Goal: Transaction & Acquisition: Subscribe to service/newsletter

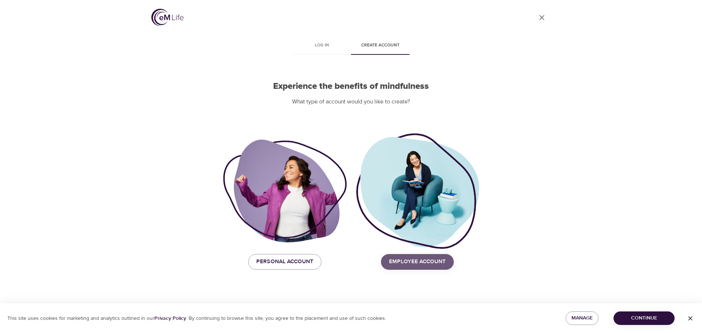
click at [410, 258] on span "Employee Account" at bounding box center [417, 262] width 57 height 10
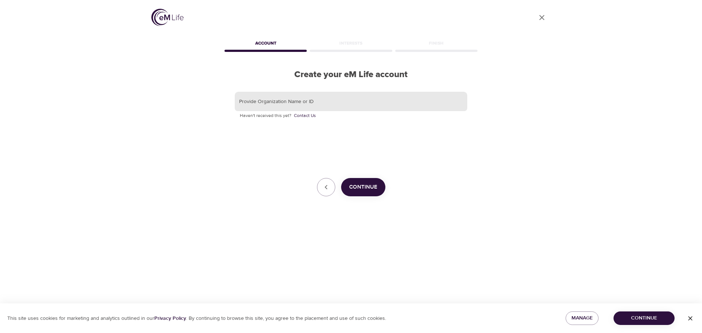
click at [326, 102] on input "text" at bounding box center [351, 102] width 233 height 20
type input "Korn Ferry"
click at [369, 193] on button "Continue" at bounding box center [363, 187] width 44 height 18
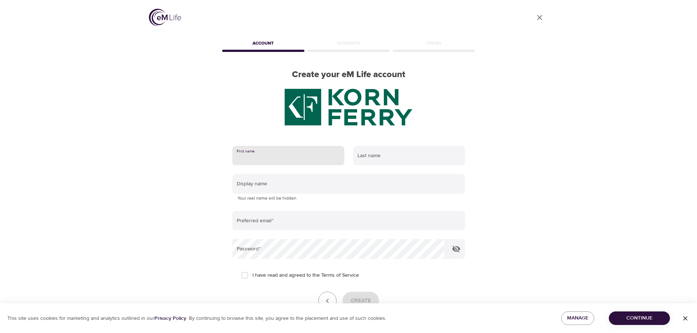
click at [271, 156] on input "text" at bounding box center [288, 156] width 112 height 20
type input "[PERSON_NAME]"
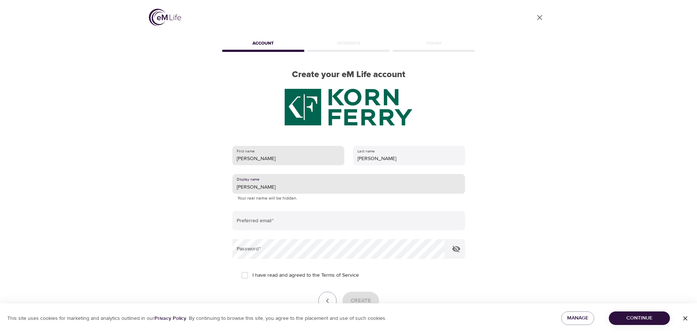
type input "[PERSON_NAME]"
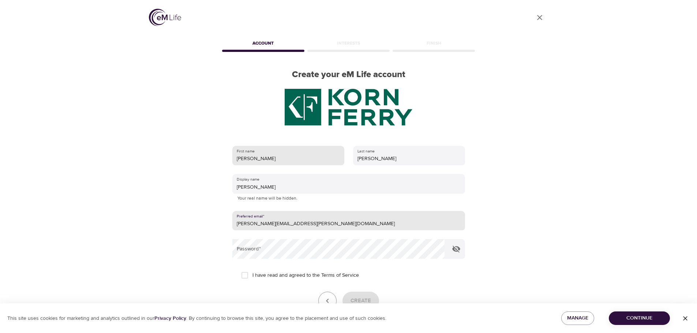
type input "[PERSON_NAME][EMAIL_ADDRESS][PERSON_NAME][DOMAIN_NAME]"
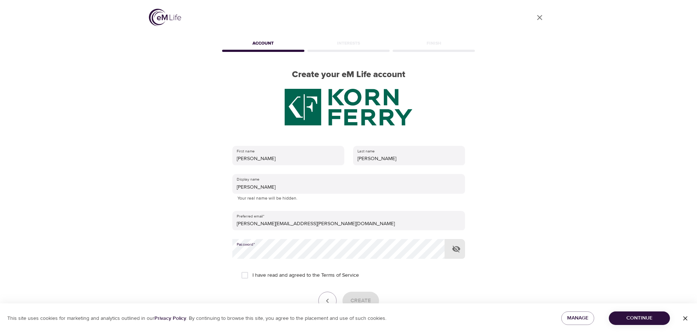
click at [245, 279] on input "I have read and agreed to the Terms of Service" at bounding box center [244, 275] width 15 height 15
checkbox input "true"
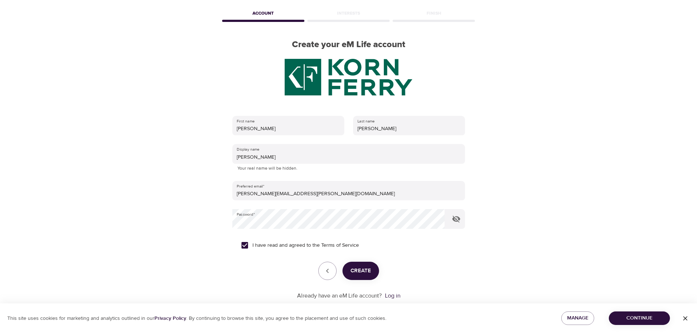
scroll to position [10, 0]
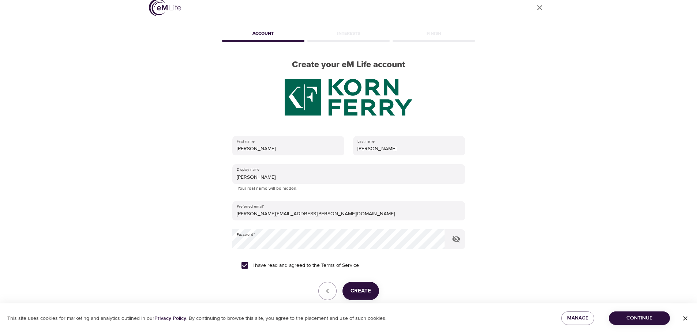
click at [366, 288] on span "Create" at bounding box center [360, 291] width 20 height 10
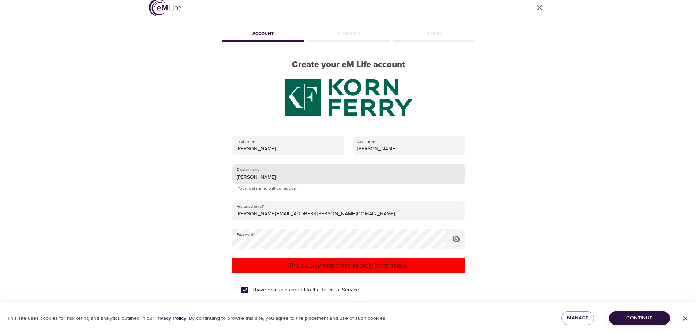
click at [283, 173] on input "[PERSON_NAME]" at bounding box center [348, 174] width 233 height 20
click at [377, 266] on p "The display name has already been taken." at bounding box center [348, 266] width 227 height 10
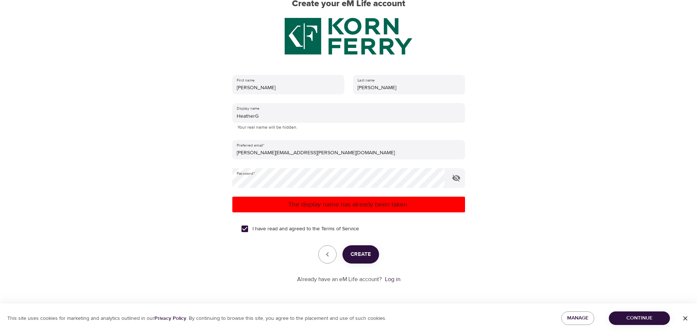
click at [362, 255] on span "Create" at bounding box center [360, 255] width 20 height 10
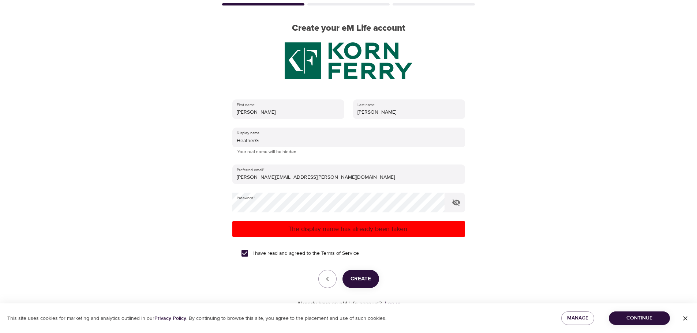
scroll to position [71, 0]
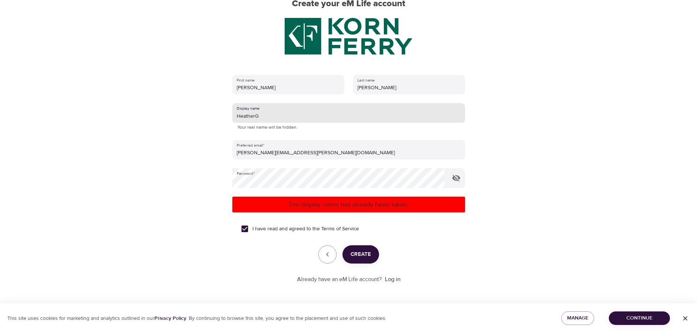
click at [271, 116] on input "HeatherG" at bounding box center [348, 113] width 233 height 20
type input "HeatherG76"
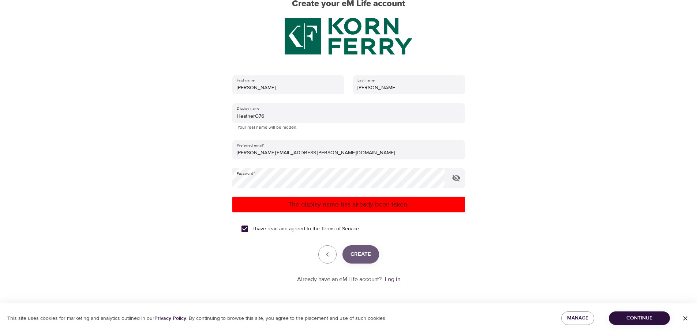
click at [352, 256] on span "Create" at bounding box center [360, 255] width 20 height 10
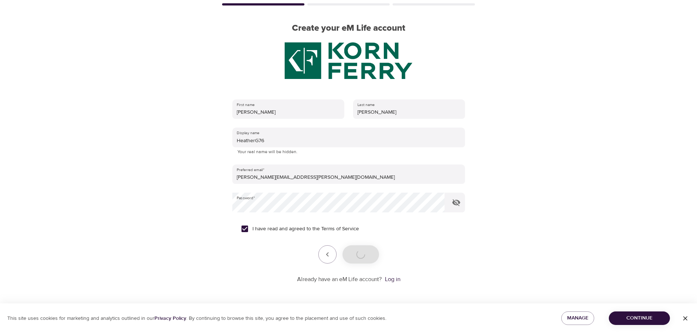
scroll to position [46, 0]
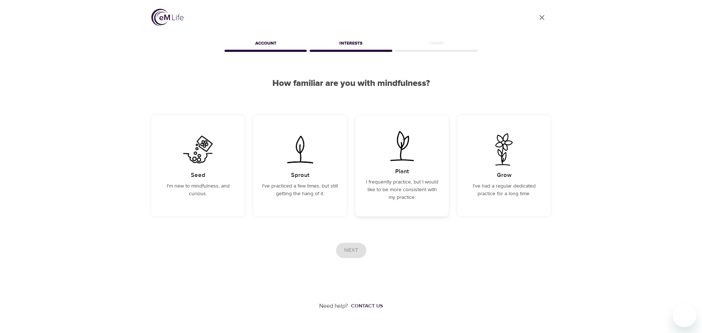
click at [413, 189] on p "I frequently practice, but I would like to be more consistent with my practice." at bounding box center [402, 190] width 76 height 23
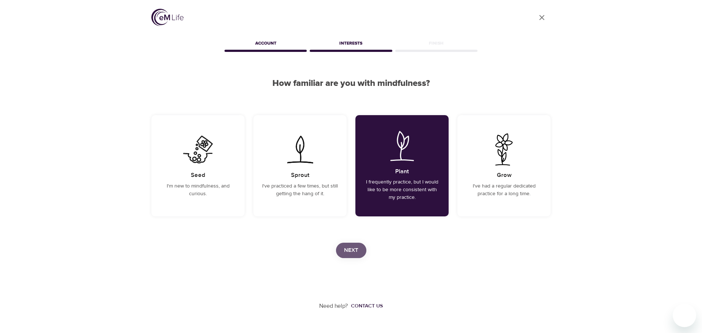
click at [354, 247] on span "Next" at bounding box center [351, 251] width 14 height 10
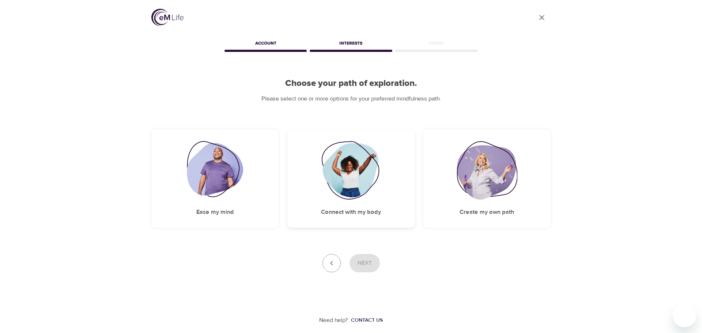
click at [369, 201] on div "Connect with my body" at bounding box center [351, 178] width 127 height 98
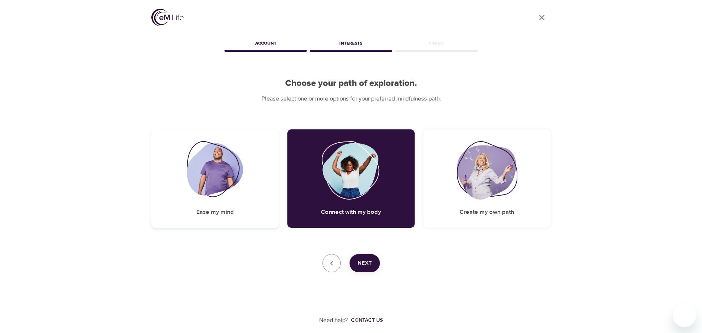
click at [231, 180] on img at bounding box center [215, 170] width 57 height 59
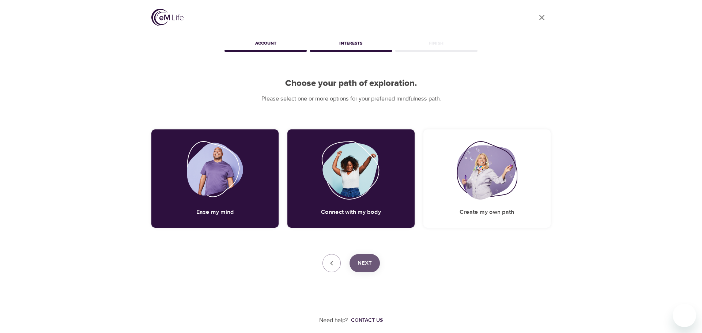
click at [361, 265] on span "Next" at bounding box center [365, 264] width 14 height 10
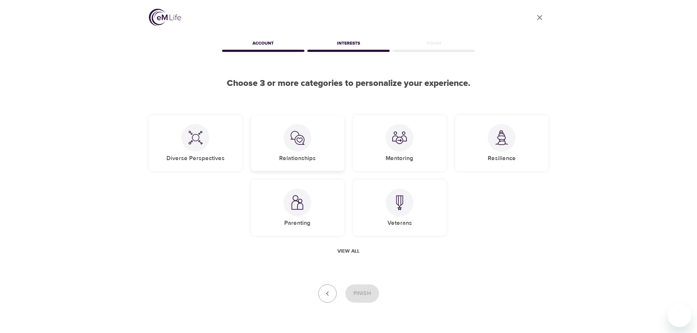
click at [307, 154] on div "Relationships" at bounding box center [297, 143] width 93 height 56
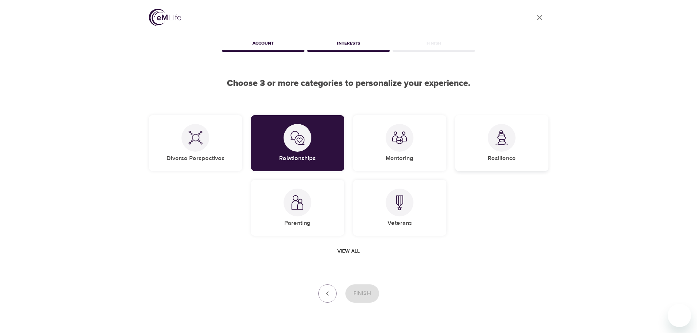
click at [508, 148] on div at bounding box center [502, 138] width 28 height 28
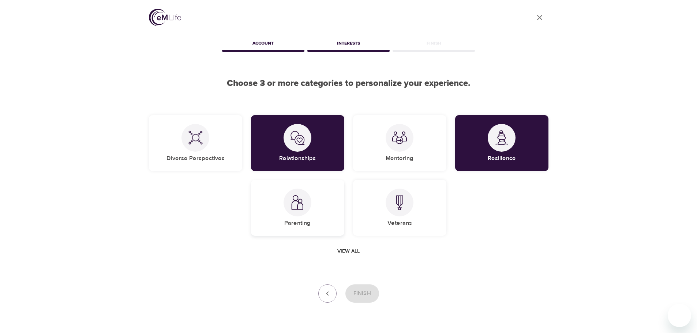
click at [319, 213] on div "Parenting" at bounding box center [297, 208] width 93 height 56
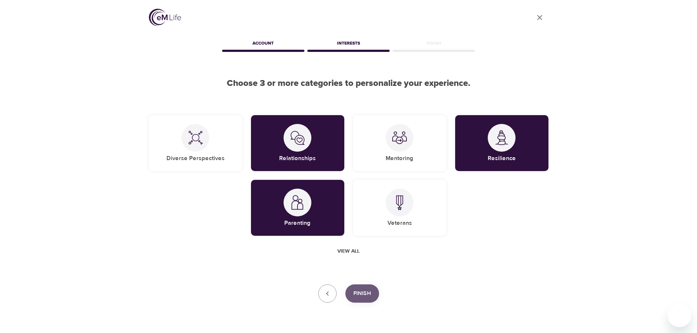
click at [364, 289] on span "Finish" at bounding box center [362, 294] width 18 height 10
